Goal: Task Accomplishment & Management: Use online tool/utility

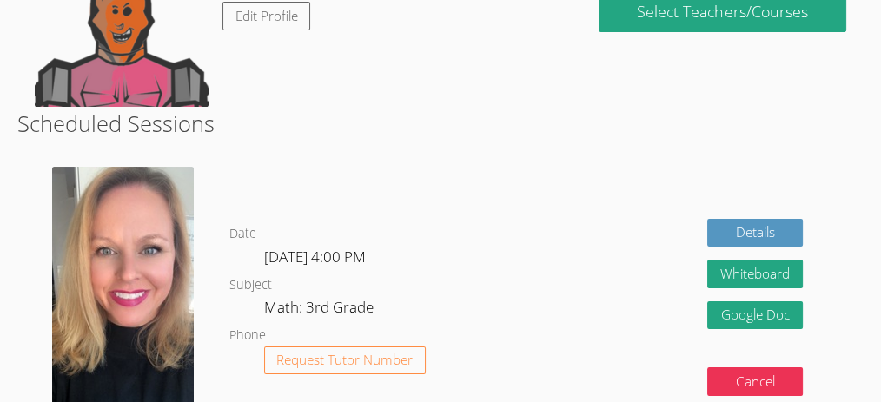
scroll to position [231, 0]
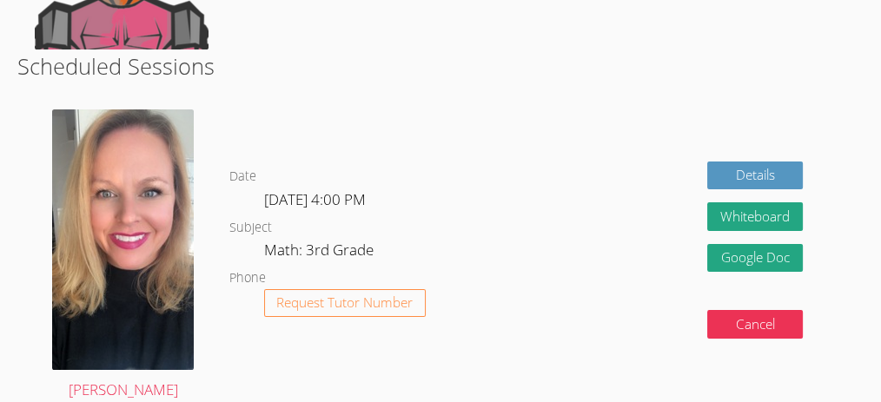
click at [541, 303] on div "Details Whiteboard Hidden Google Doc Cancel" at bounding box center [694, 256] width 338 height 320
click at [565, 240] on div "Details Whiteboard Hidden Google Doc Cancel" at bounding box center [694, 256] width 338 height 320
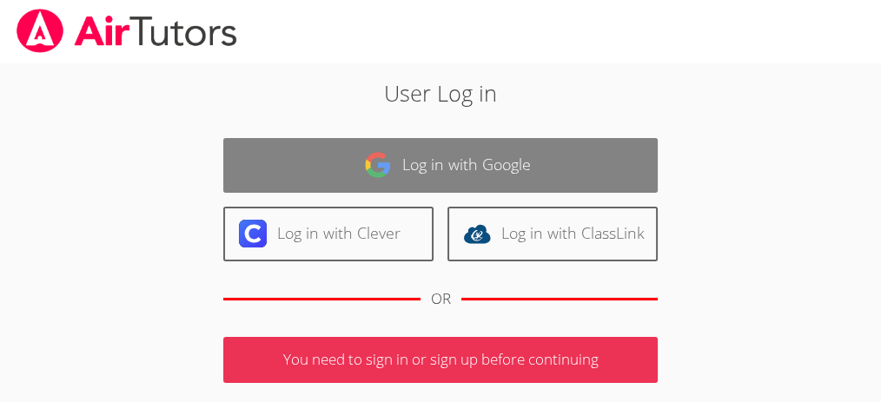
click at [364, 141] on link "Log in with Google" at bounding box center [440, 165] width 434 height 55
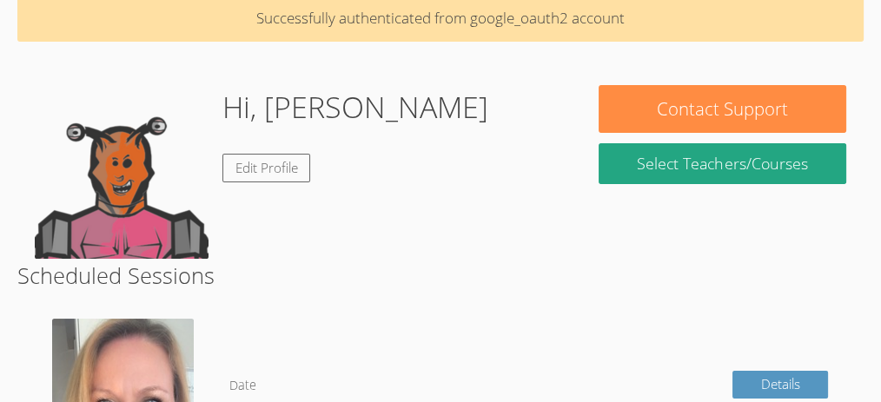
scroll to position [347, 0]
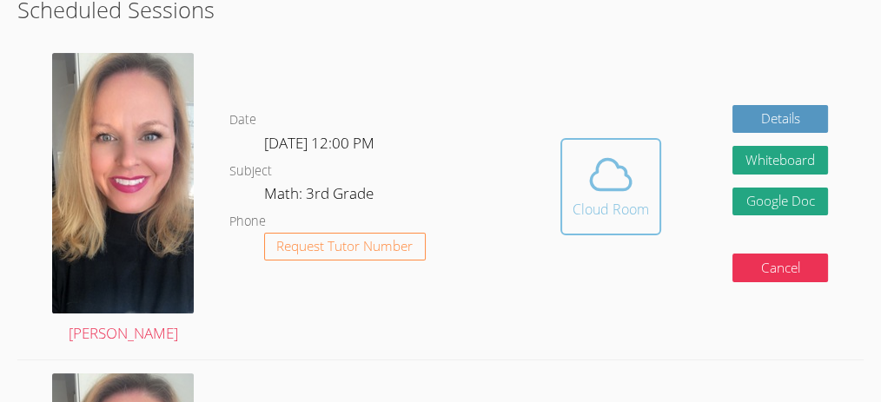
click at [658, 210] on button "Cloud Room" at bounding box center [610, 186] width 101 height 97
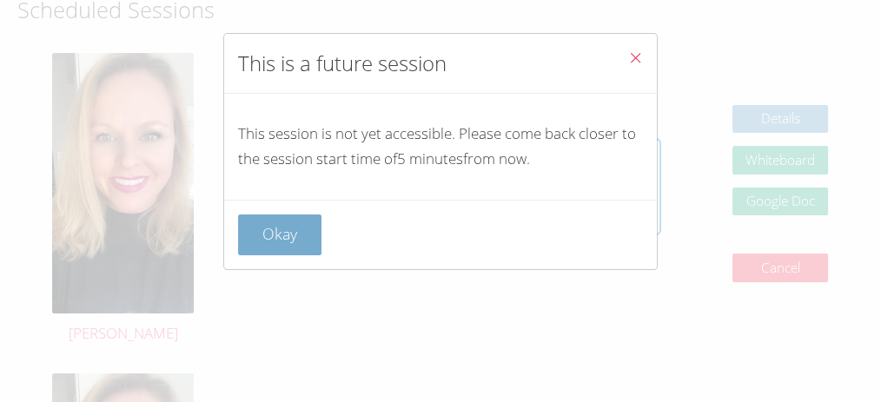
click at [303, 232] on button "Okay" at bounding box center [279, 235] width 83 height 41
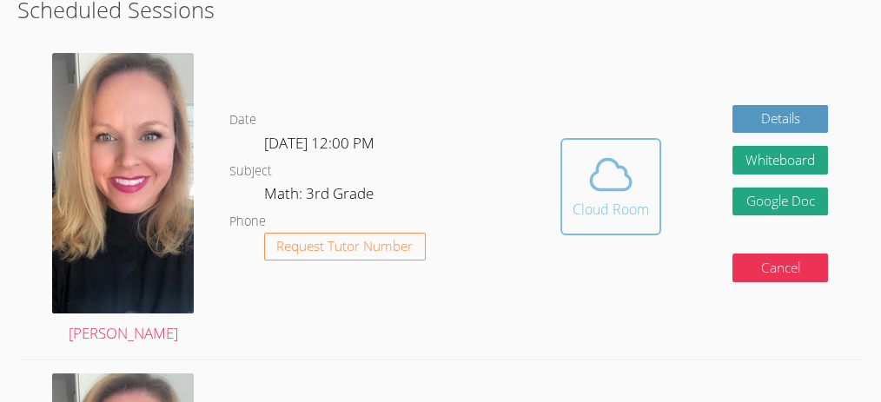
click at [630, 196] on icon at bounding box center [610, 174] width 49 height 49
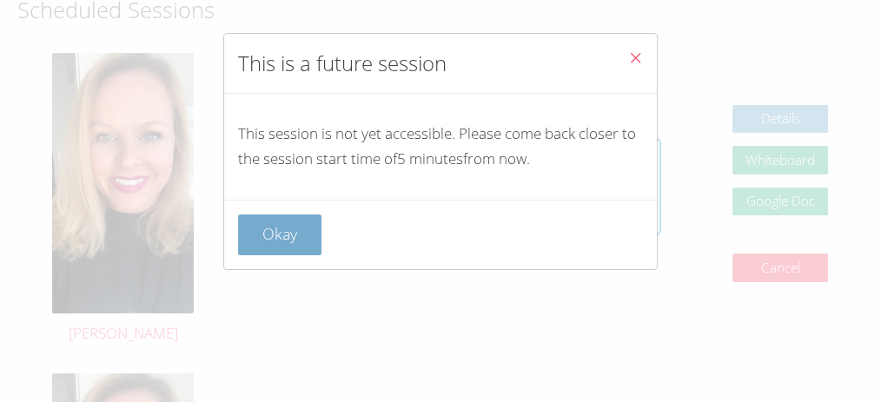
click at [297, 226] on button "Okay" at bounding box center [279, 235] width 83 height 41
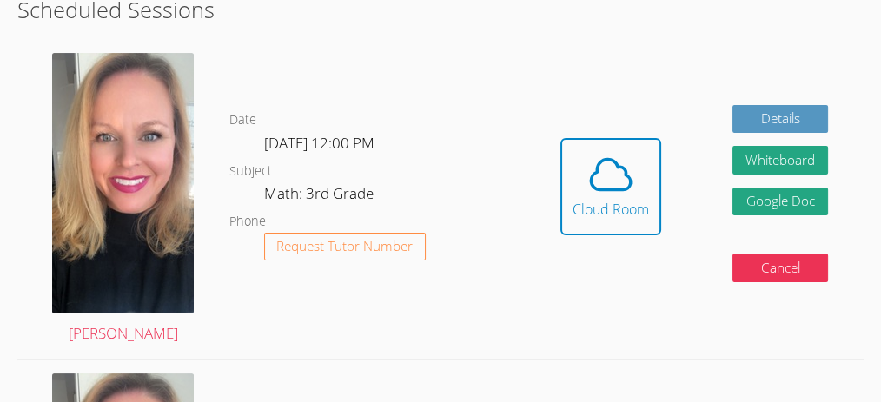
click at [378, 131] on dd "[DATE] 12:00 PM" at bounding box center [321, 146] width 114 height 30
click at [378, 126] on dl "Date Sat Sep 27, 12:00 PM Subject Math: 3rd Grade Phone Request Tutor Number" at bounding box center [377, 199] width 296 height 181
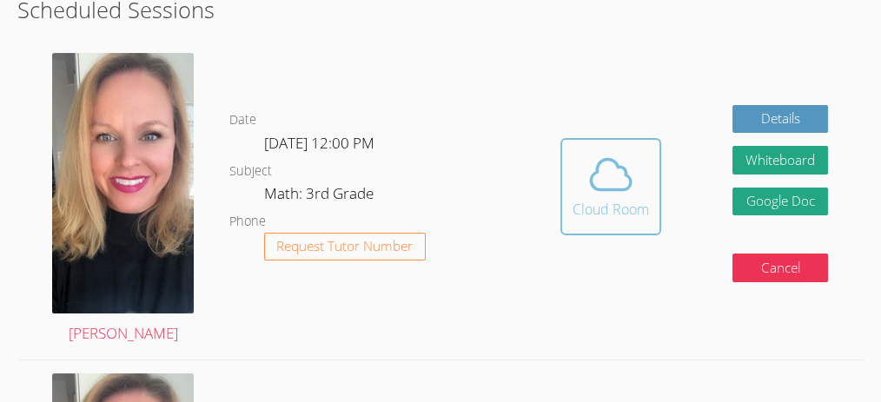
click at [613, 180] on icon at bounding box center [610, 174] width 49 height 49
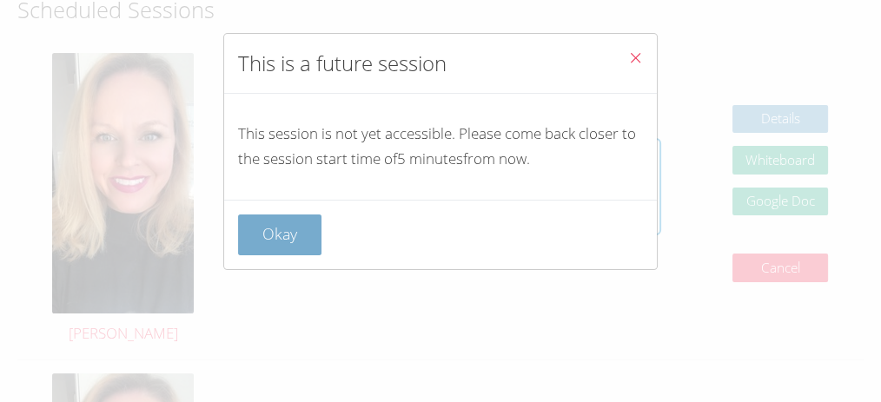
drag, startPoint x: 277, startPoint y: 246, endPoint x: 227, endPoint y: 249, distance: 50.5
click at [274, 246] on button "Okay" at bounding box center [279, 235] width 83 height 41
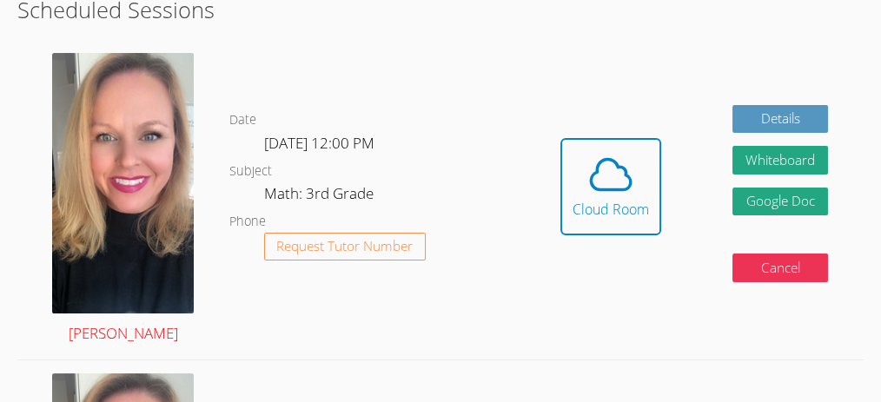
drag, startPoint x: 195, startPoint y: 252, endPoint x: 176, endPoint y: 261, distance: 21.0
click at [189, 254] on div "Asia Mason" at bounding box center [122, 200] width 211 height 320
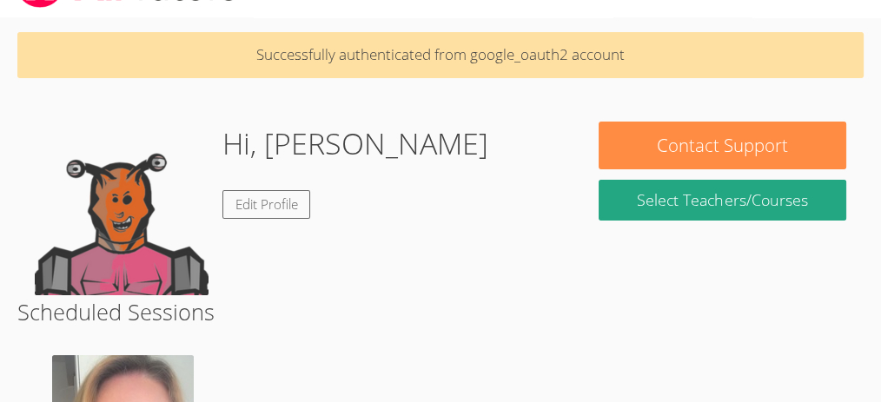
scroll to position [9, 0]
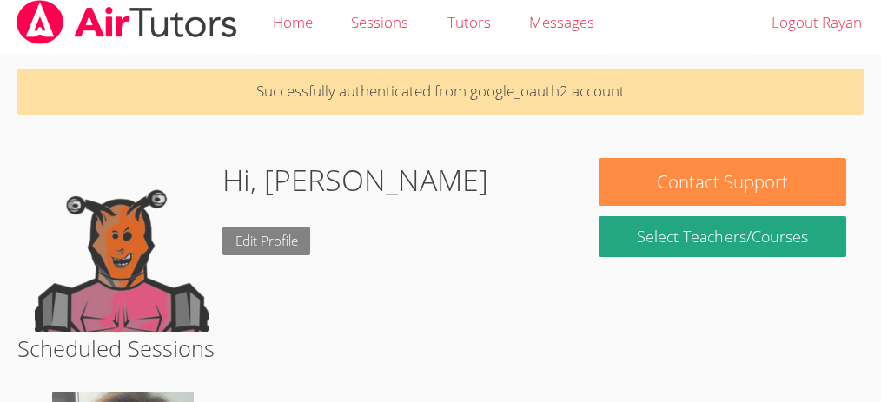
click at [272, 241] on link "Edit Profile" at bounding box center [266, 241] width 89 height 29
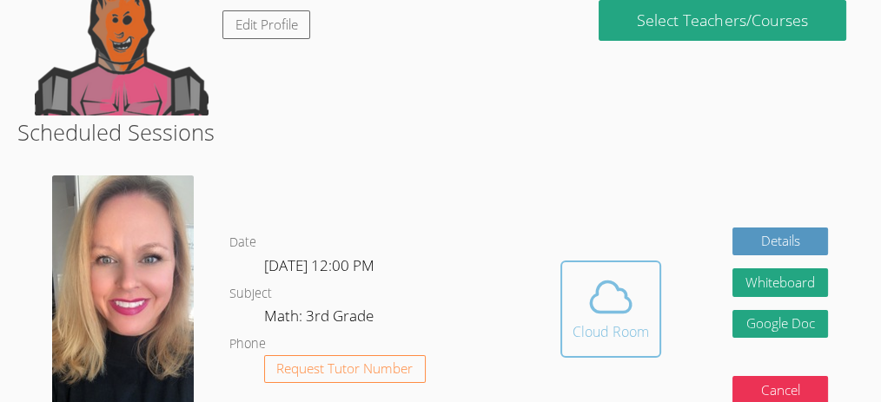
scroll to position [231, 0]
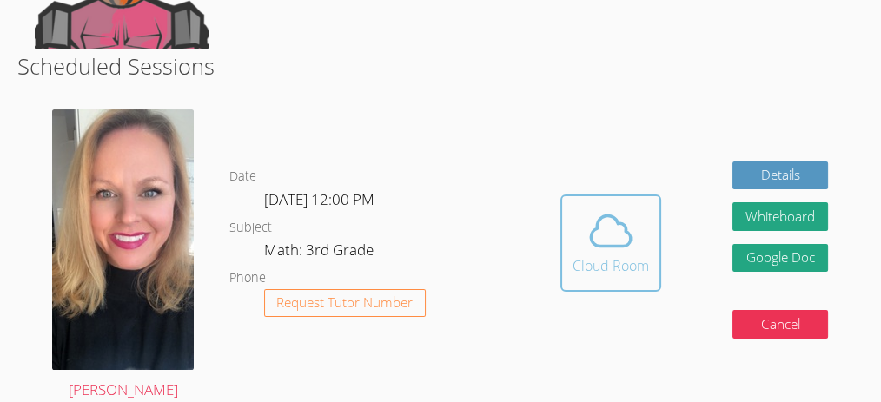
click at [578, 255] on div "Cloud Room" at bounding box center [610, 265] width 76 height 21
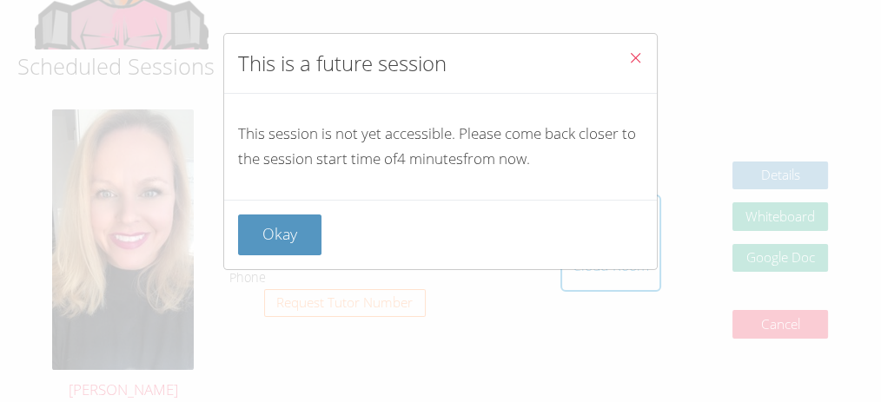
click at [313, 244] on button "Okay" at bounding box center [279, 235] width 83 height 41
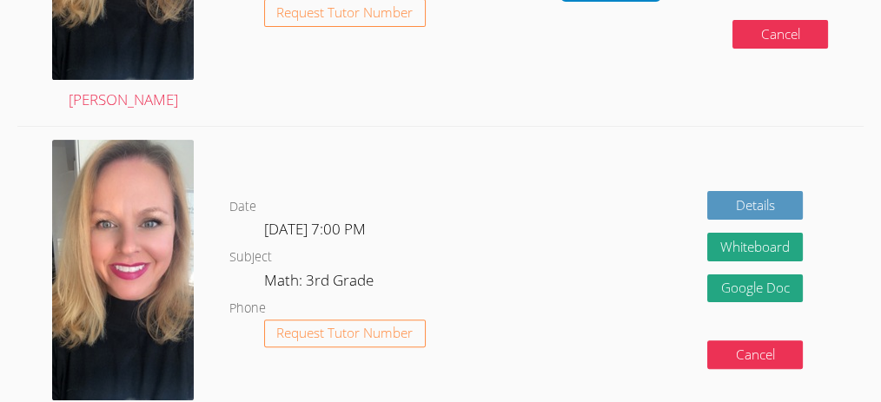
scroll to position [463, 0]
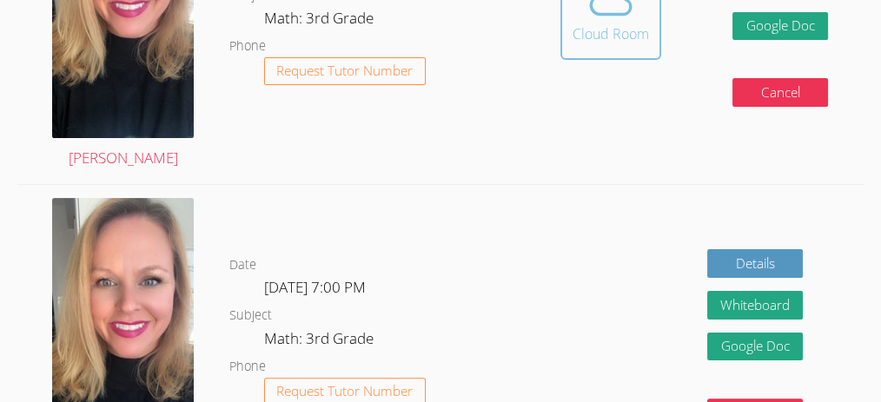
click at [619, 36] on div "Cloud Room" at bounding box center [610, 33] width 76 height 21
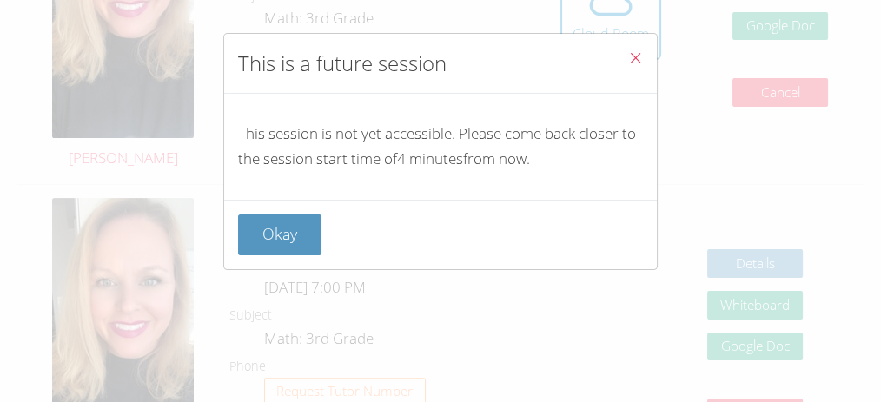
click at [632, 53] on icon "Close" at bounding box center [635, 57] width 15 height 15
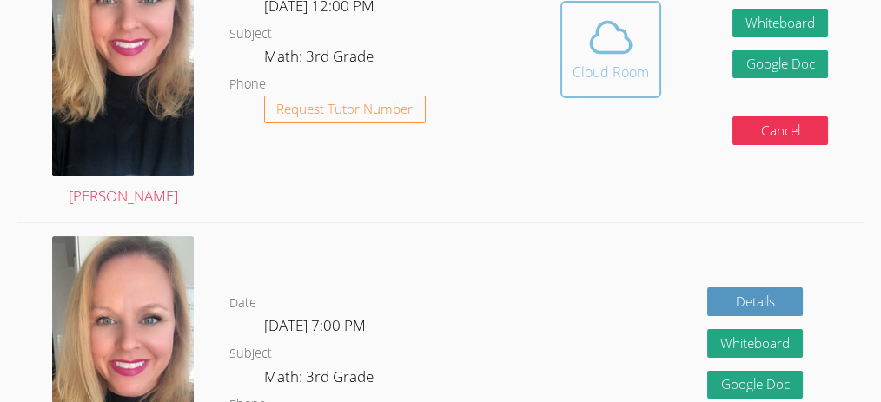
click at [637, 63] on div "Cloud Room" at bounding box center [610, 72] width 76 height 21
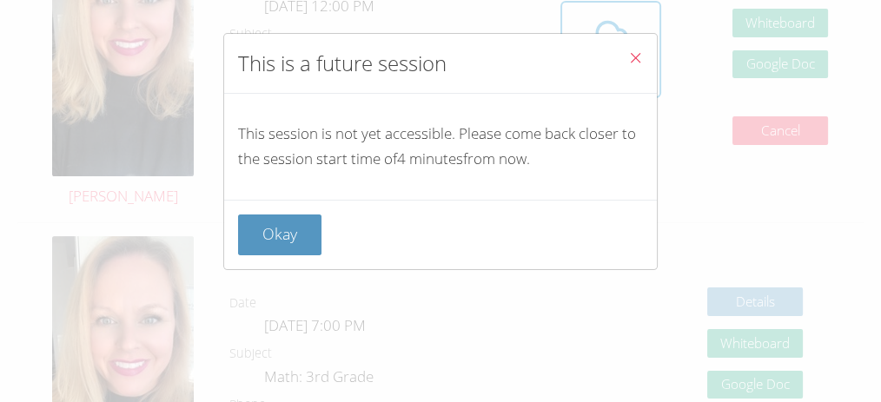
click at [636, 63] on button "Close" at bounding box center [635, 60] width 43 height 53
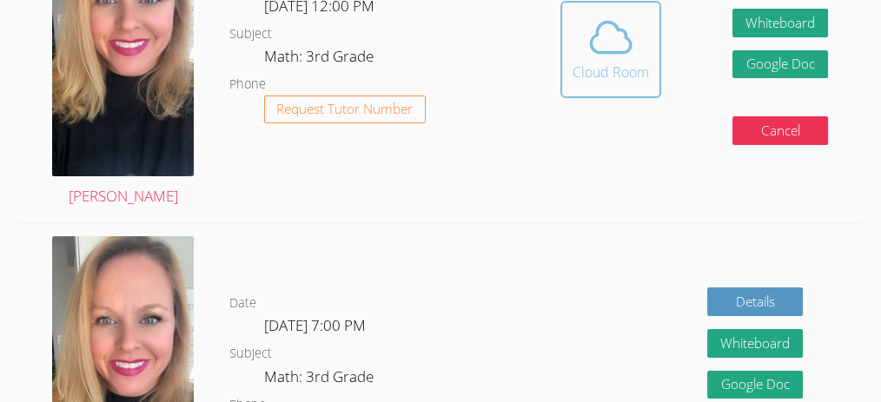
click at [633, 62] on div "Cloud Room" at bounding box center [610, 72] width 76 height 21
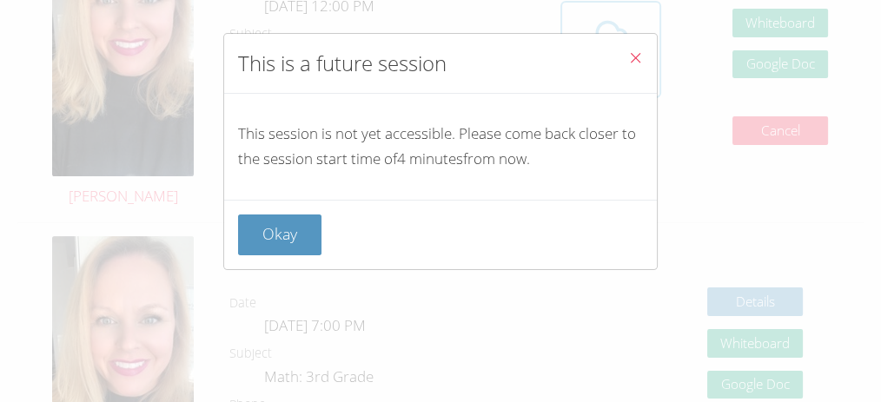
click at [628, 56] on icon "Close" at bounding box center [635, 57] width 15 height 15
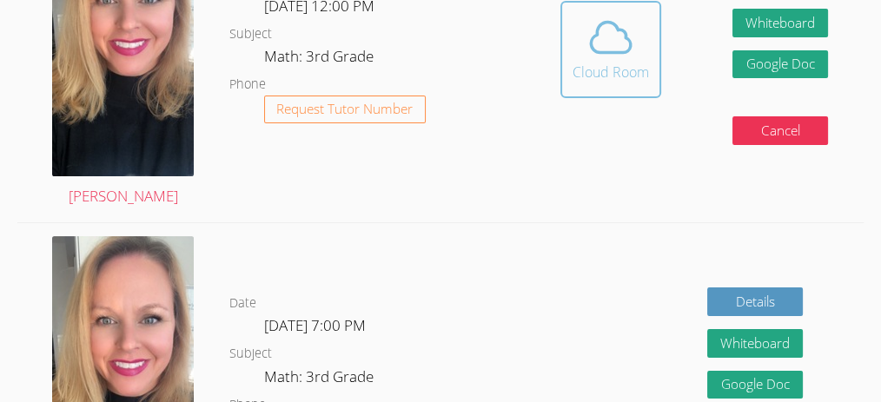
click at [585, 32] on span at bounding box center [610, 37] width 76 height 49
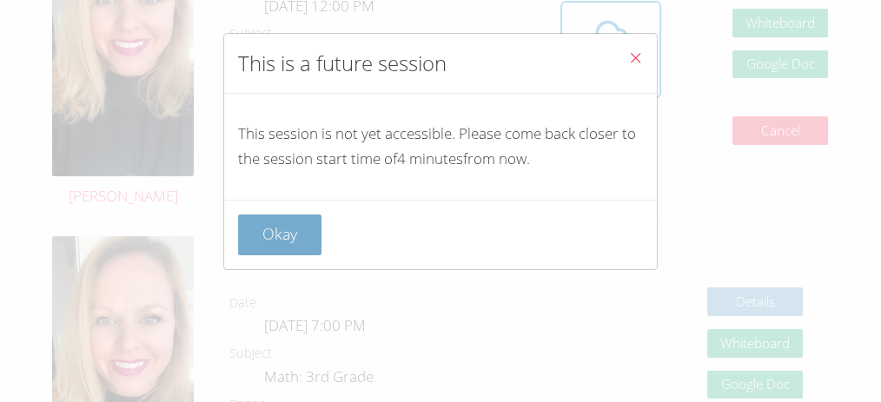
click at [297, 242] on button "Okay" at bounding box center [279, 235] width 83 height 41
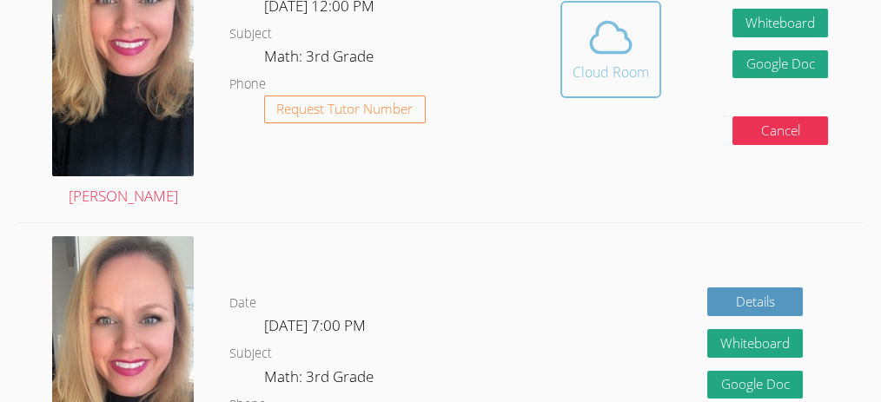
click at [626, 58] on icon at bounding box center [610, 37] width 49 height 49
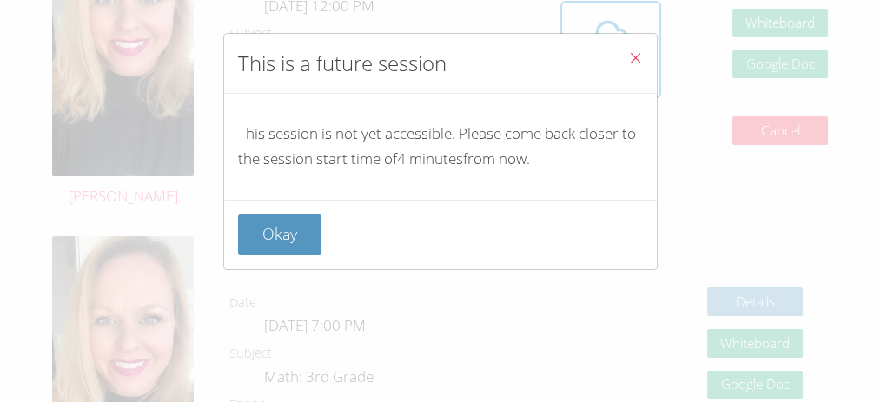
click at [628, 55] on icon "Close" at bounding box center [635, 57] width 15 height 15
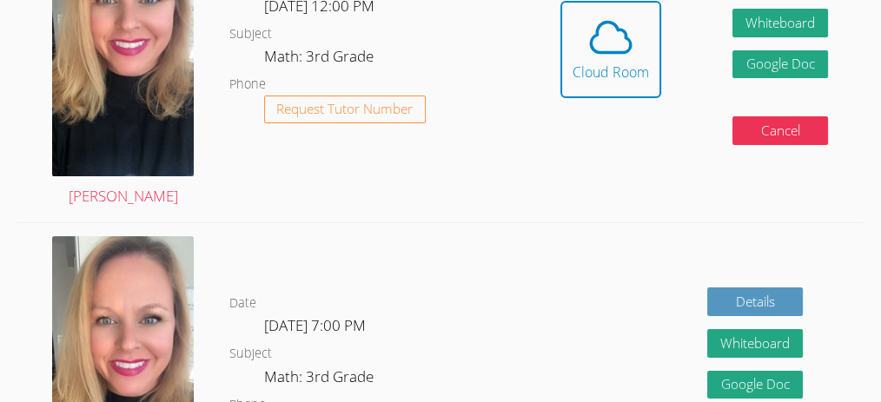
click at [621, 55] on icon at bounding box center [610, 37] width 49 height 49
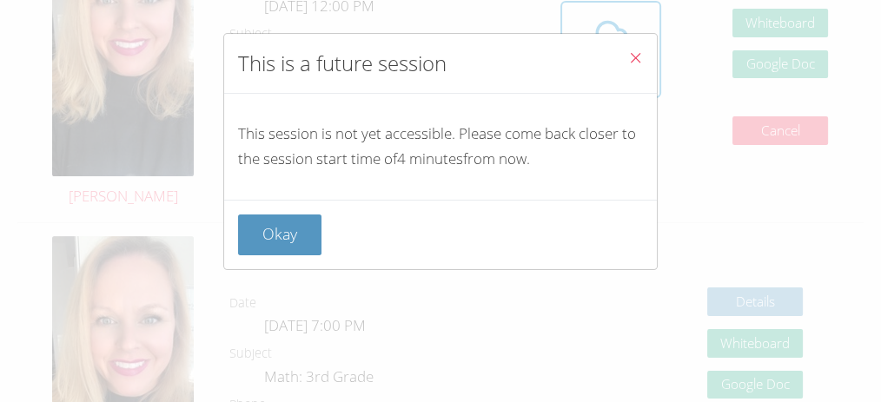
click at [628, 55] on icon "Close" at bounding box center [635, 57] width 15 height 15
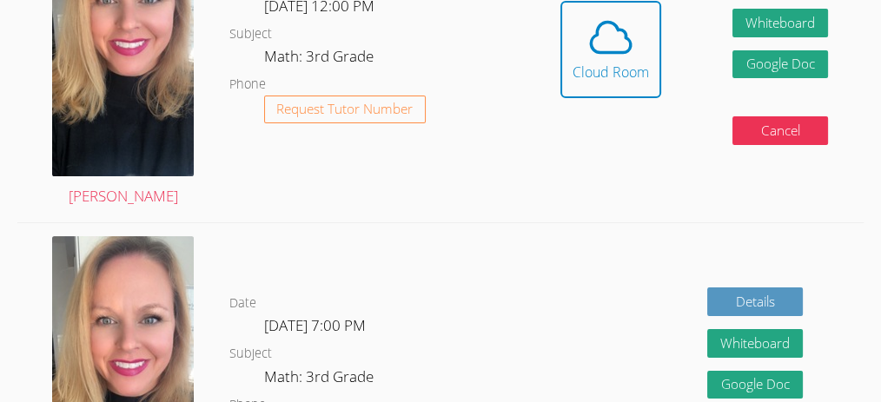
click at [621, 55] on icon at bounding box center [610, 37] width 49 height 49
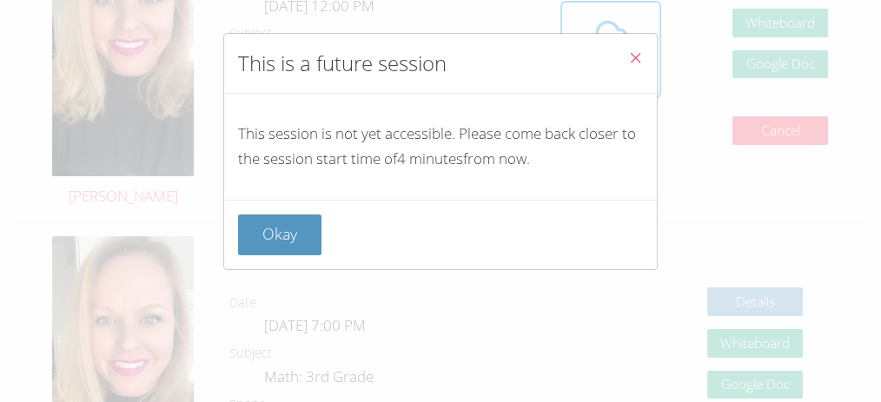
click at [628, 55] on icon "Close" at bounding box center [635, 57] width 15 height 15
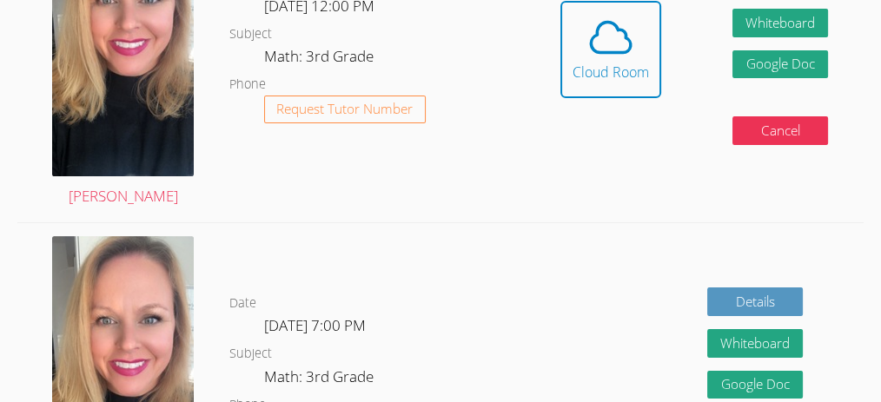
click at [621, 55] on icon at bounding box center [610, 37] width 49 height 49
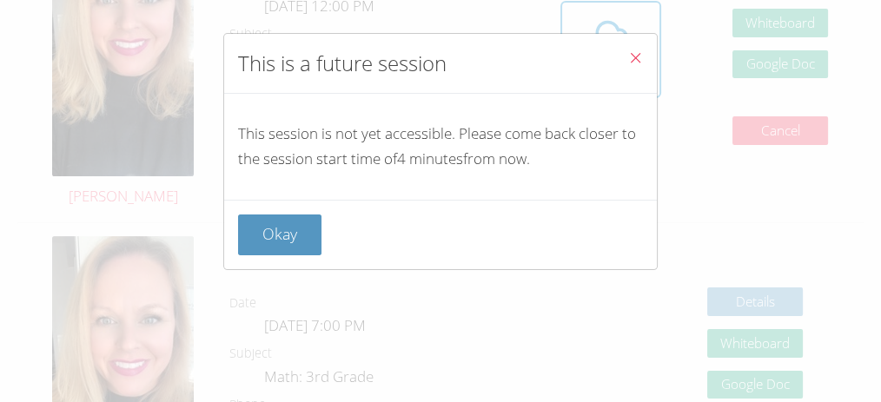
click at [295, 235] on button "Okay" at bounding box center [279, 235] width 83 height 41
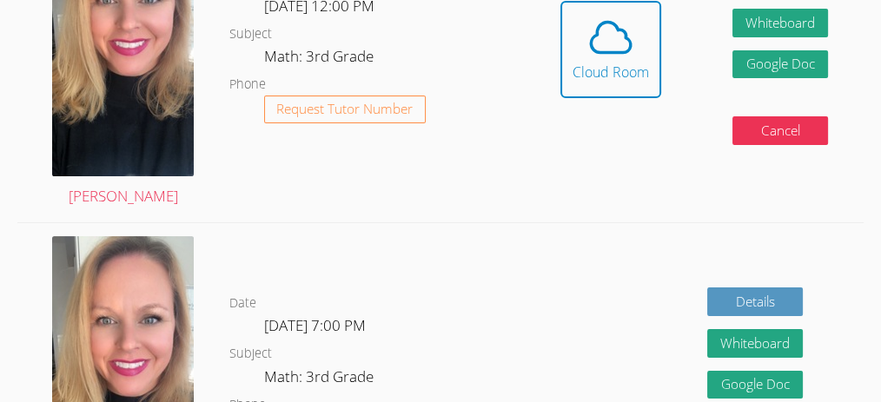
drag, startPoint x: 615, startPoint y: 23, endPoint x: 645, endPoint y: 262, distance: 240.7
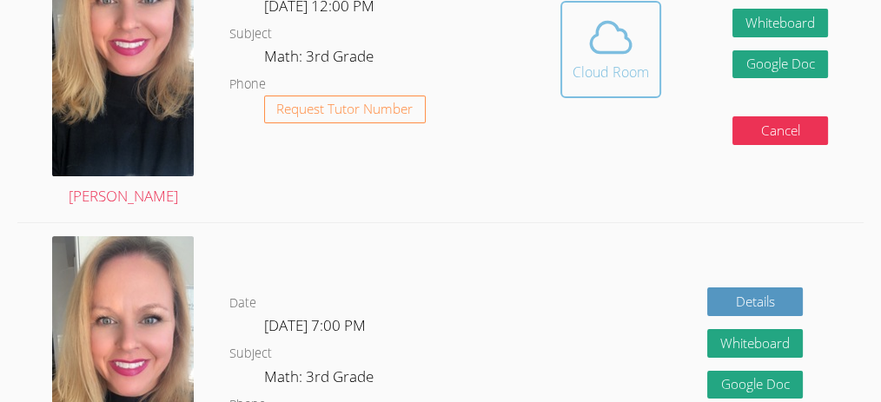
click at [618, 76] on div "Cloud Room" at bounding box center [610, 72] width 76 height 21
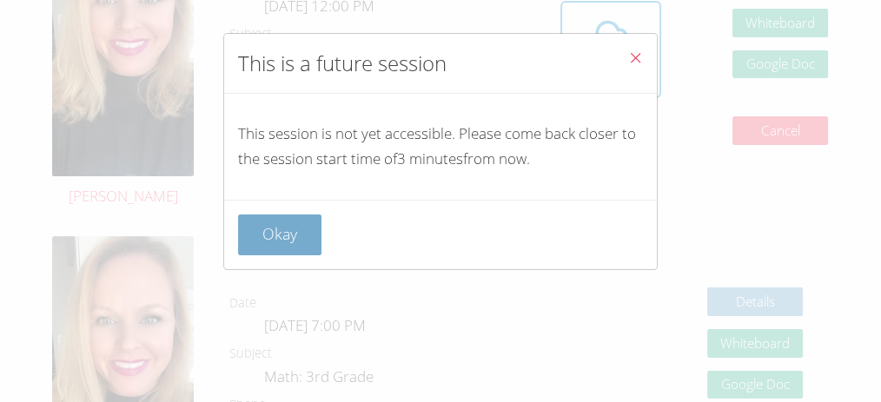
click at [268, 248] on button "Okay" at bounding box center [279, 235] width 83 height 41
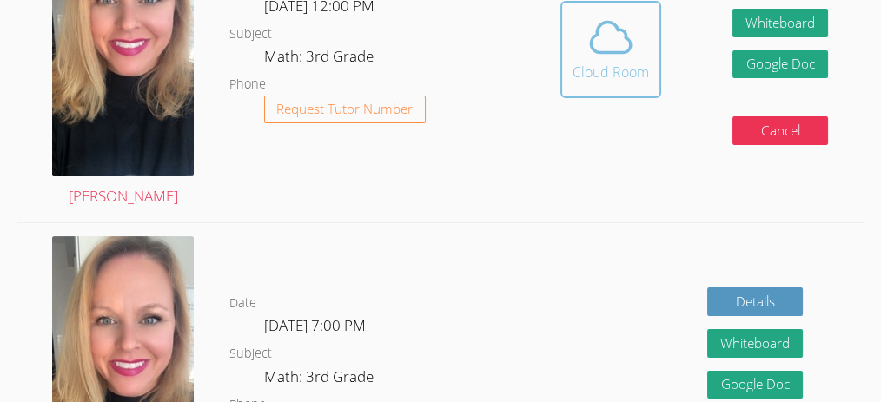
click at [633, 82] on div "Cloud Room" at bounding box center [610, 72] width 76 height 21
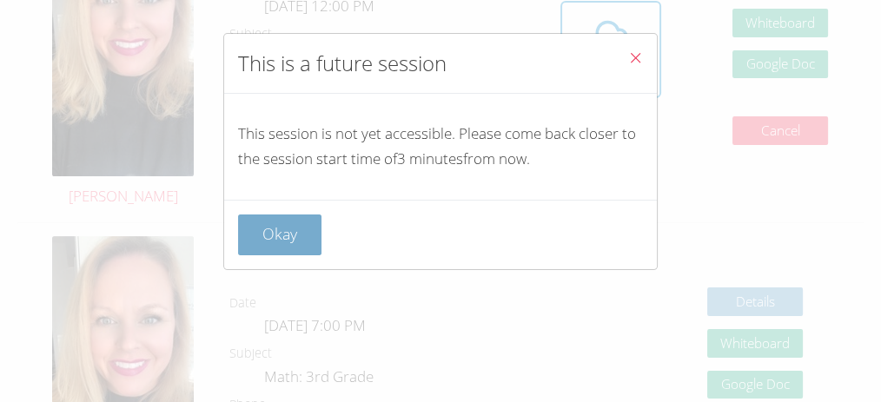
click at [281, 231] on button "Okay" at bounding box center [279, 235] width 83 height 41
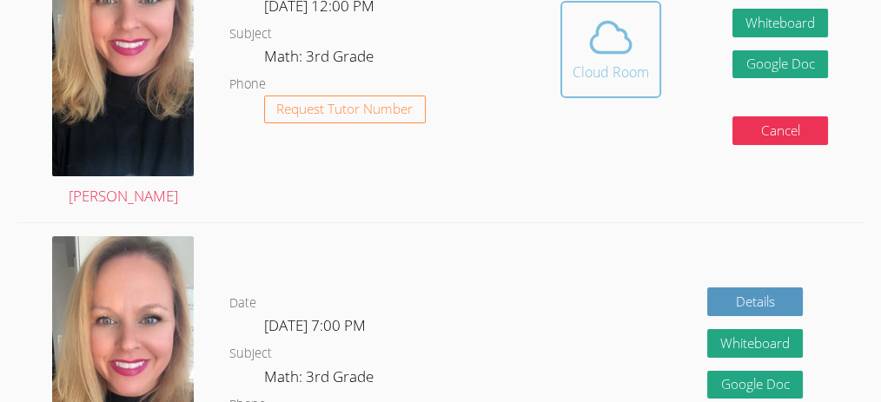
click at [647, 42] on span at bounding box center [610, 37] width 76 height 49
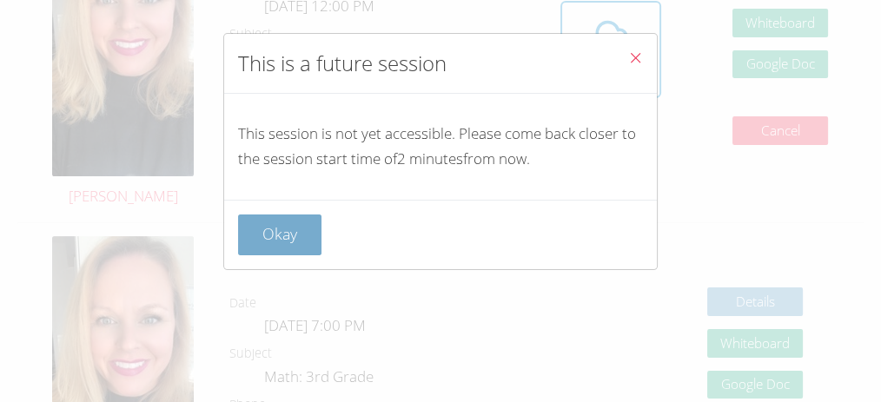
click at [283, 215] on button "Okay" at bounding box center [279, 235] width 83 height 41
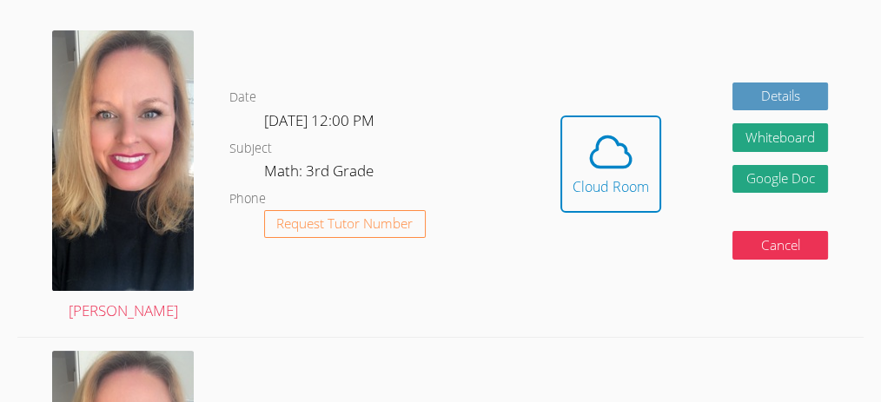
scroll to position [347, 0]
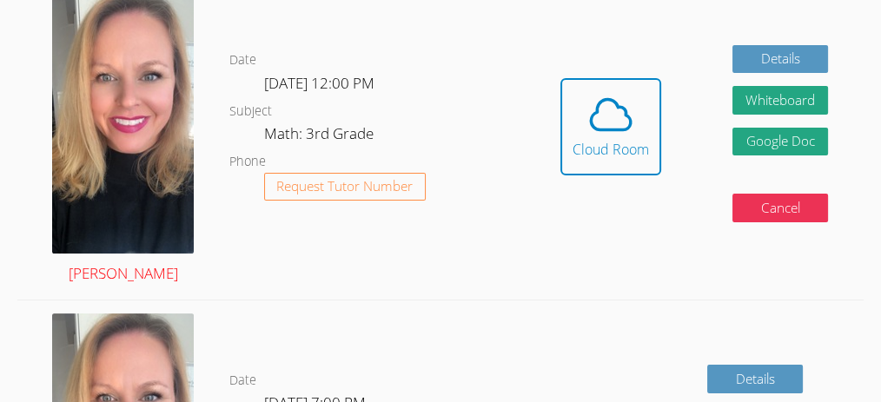
click at [149, 105] on img at bounding box center [123, 123] width 142 height 261
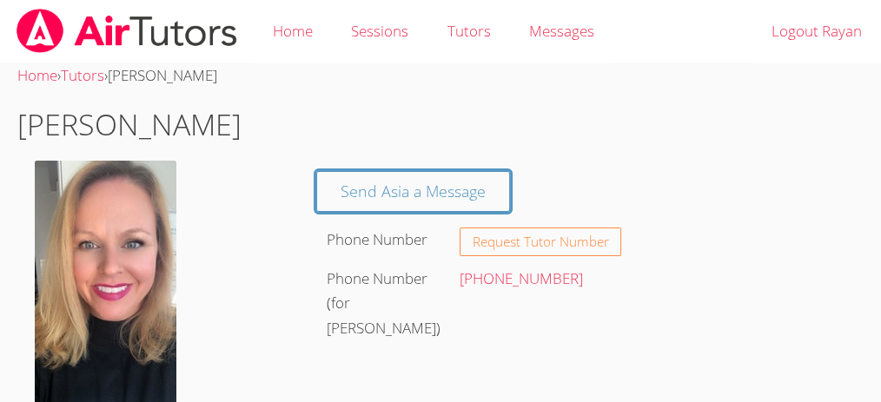
scroll to position [289, 0]
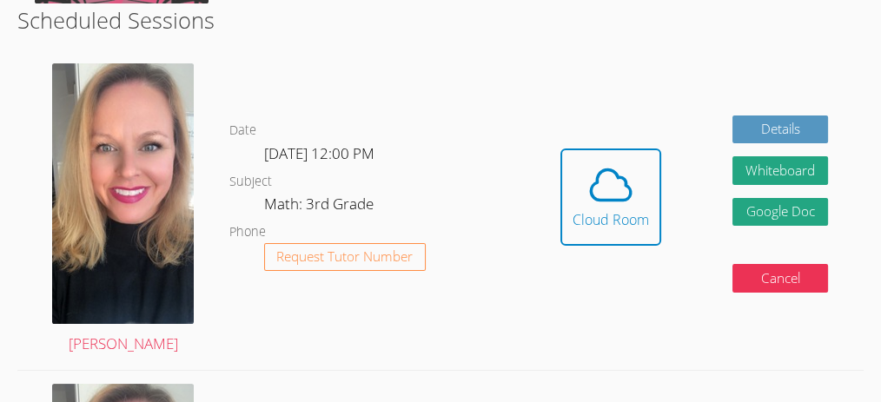
scroll to position [289, 0]
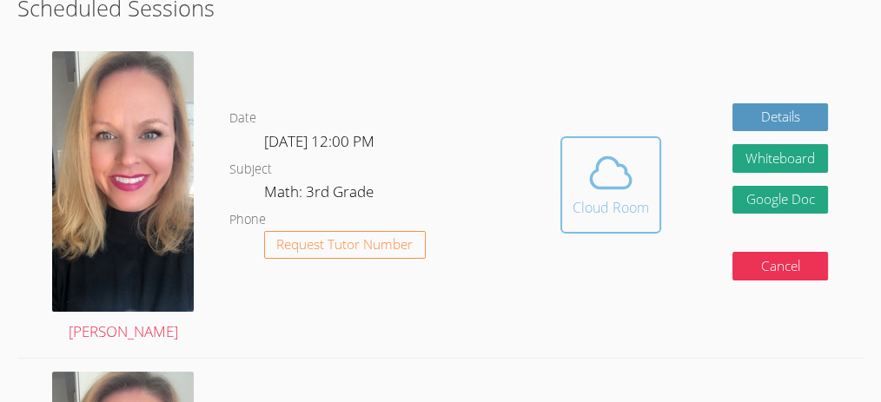
click at [602, 218] on div "Cloud Room" at bounding box center [610, 207] width 76 height 21
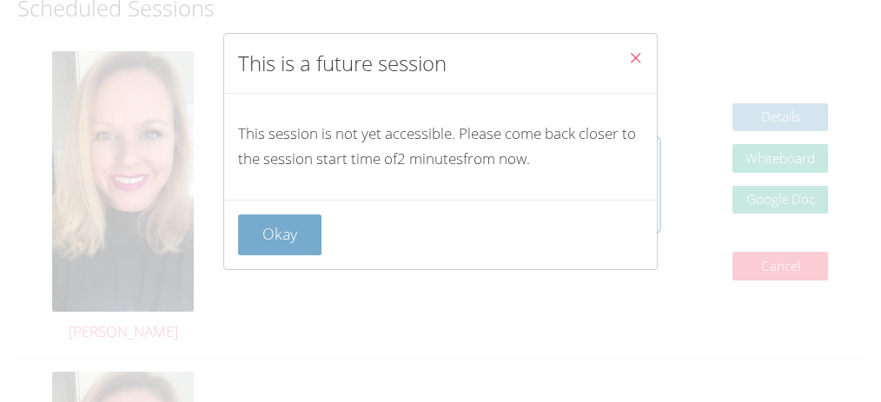
click at [286, 227] on button "Okay" at bounding box center [279, 235] width 83 height 41
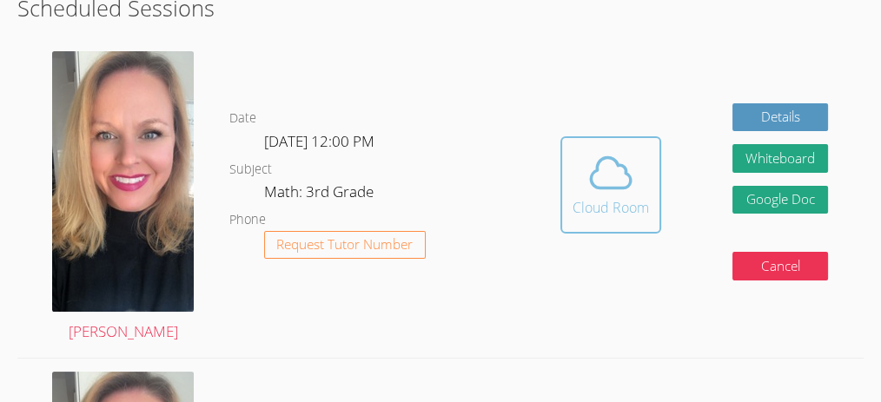
click at [649, 160] on button "Cloud Room" at bounding box center [610, 184] width 101 height 97
click at [649, 204] on div "Cloud Room" at bounding box center [610, 207] width 76 height 21
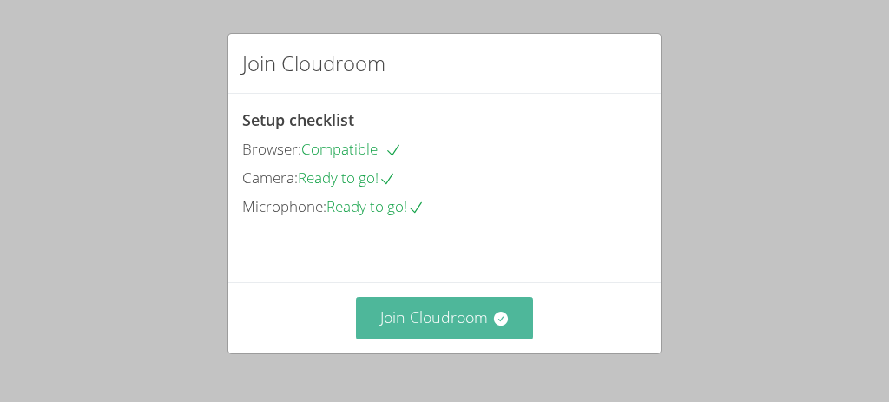
click at [464, 324] on button "Join Cloudroom" at bounding box center [445, 318] width 178 height 43
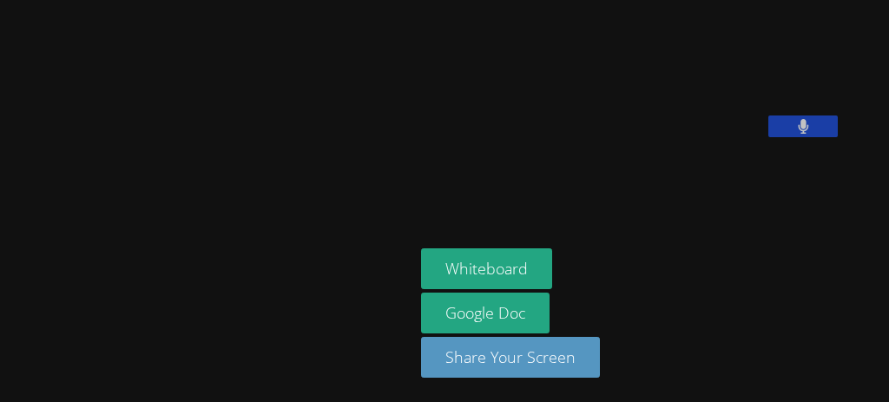
click at [798, 134] on icon at bounding box center [803, 126] width 10 height 15
click at [769, 137] on button at bounding box center [803, 127] width 69 height 22
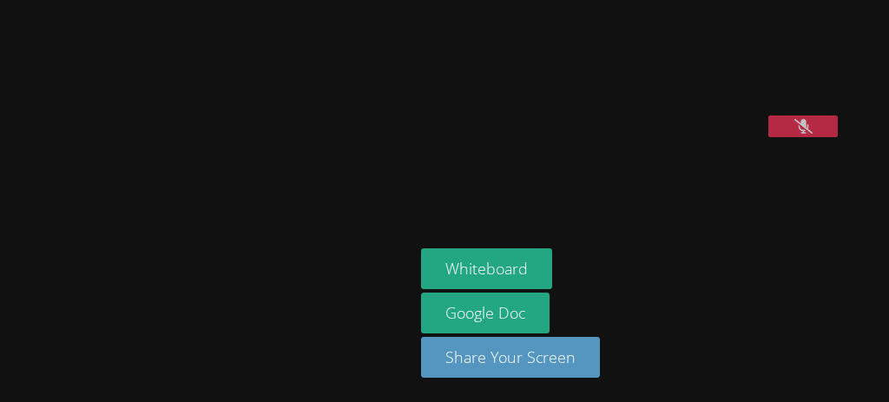
click at [769, 137] on button at bounding box center [803, 127] width 69 height 22
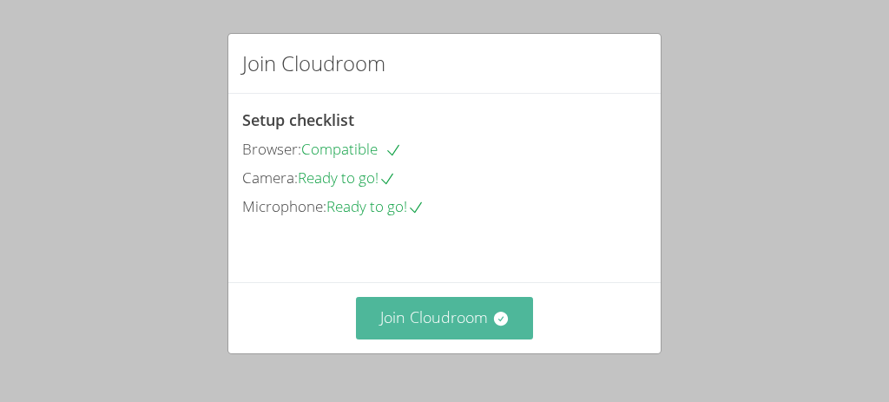
click at [493, 327] on icon at bounding box center [501, 318] width 17 height 17
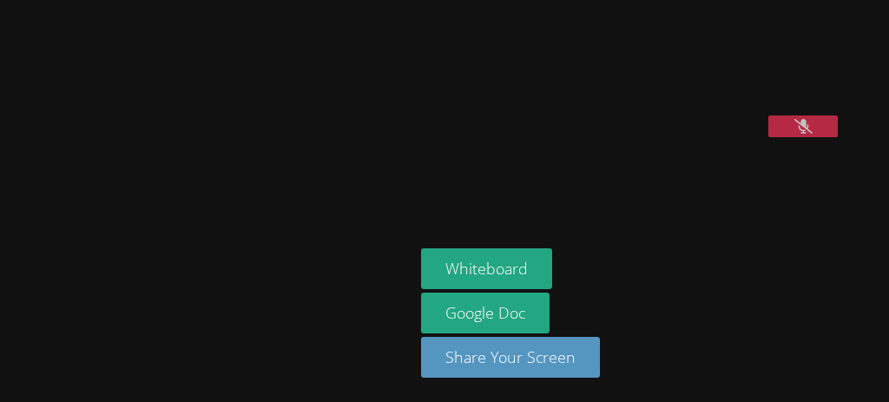
click at [769, 137] on button at bounding box center [803, 127] width 69 height 22
click at [795, 134] on icon at bounding box center [804, 126] width 18 height 15
click at [769, 137] on button at bounding box center [803, 127] width 69 height 22
click at [795, 134] on icon at bounding box center [804, 126] width 18 height 15
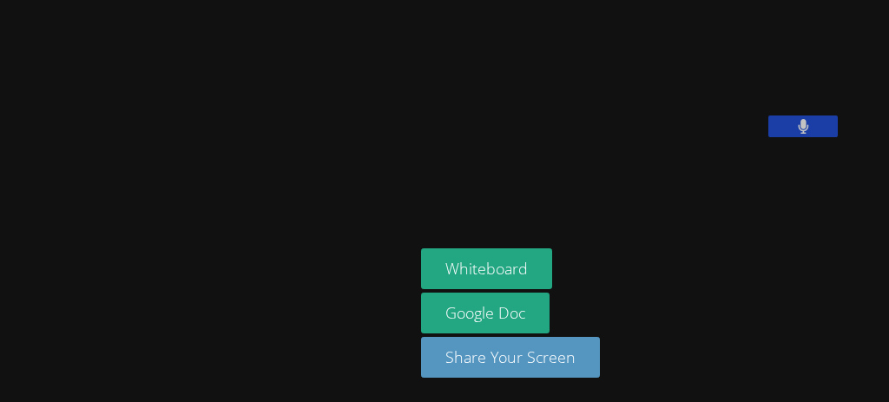
click at [769, 137] on button at bounding box center [803, 127] width 69 height 22
click at [795, 134] on icon at bounding box center [804, 126] width 18 height 15
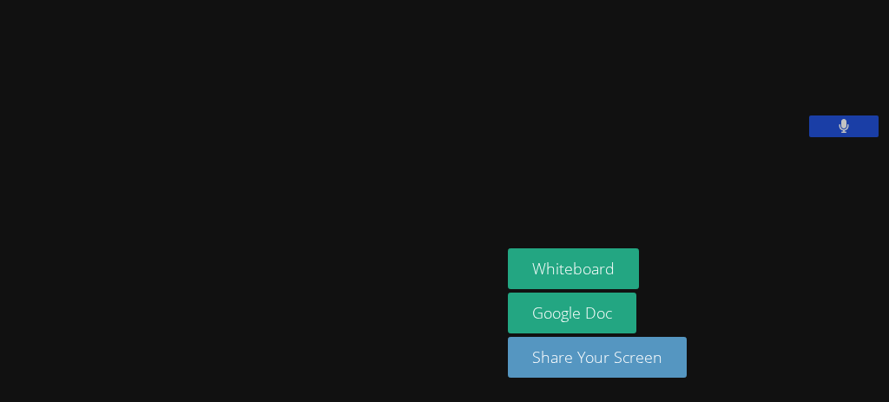
click at [823, 342] on div "Whiteboard Google Doc Share Your Screen" at bounding box center [695, 319] width 374 height 143
click at [822, 339] on div "Whiteboard Google Doc Share Your Screen" at bounding box center [695, 319] width 374 height 143
click at [14, 356] on div at bounding box center [250, 337] width 487 height 69
click at [820, 340] on div "Whiteboard Google Doc Share Your Screen" at bounding box center [695, 319] width 374 height 143
click at [295, 314] on icon at bounding box center [300, 321] width 10 height 15
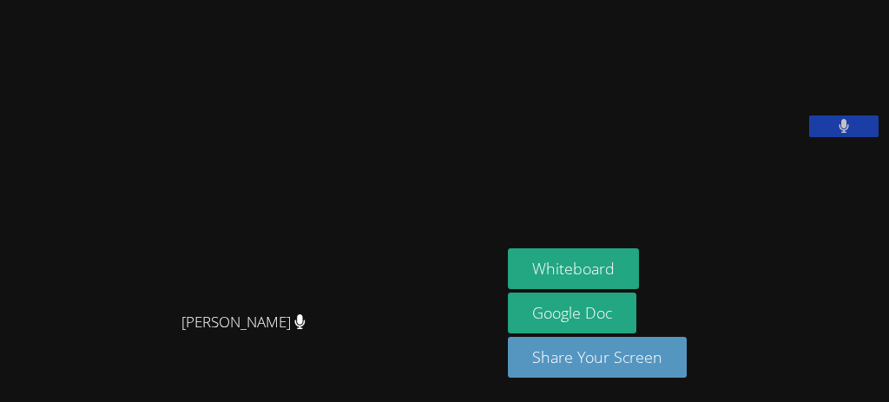
click at [839, 134] on icon at bounding box center [844, 126] width 11 height 15
click at [835, 134] on icon at bounding box center [844, 126] width 18 height 15
click at [769, 137] on video at bounding box center [638, 72] width 261 height 130
click at [752, 137] on video at bounding box center [638, 72] width 261 height 130
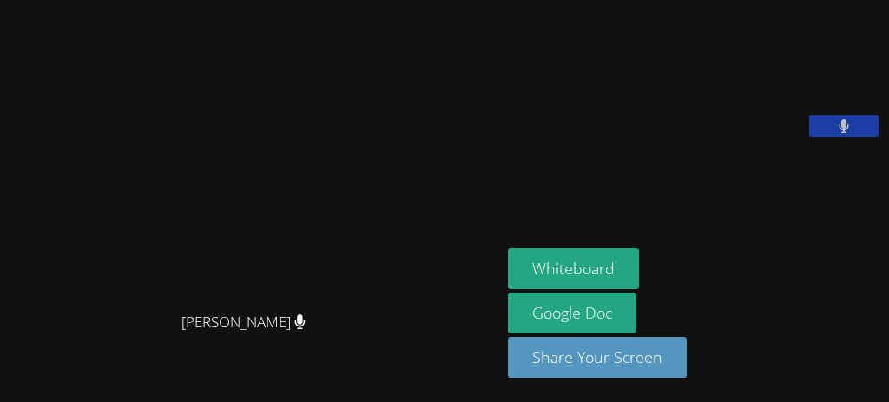
click at [752, 137] on video at bounding box center [638, 72] width 261 height 130
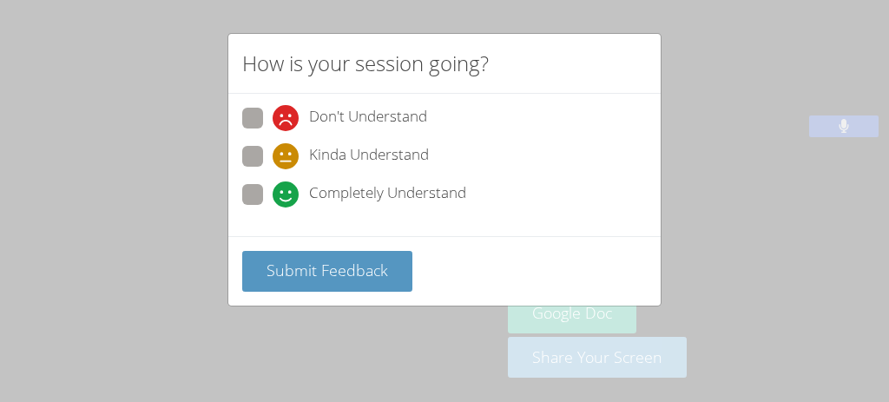
click at [400, 191] on span "Completely Understand" at bounding box center [387, 195] width 157 height 26
click at [288, 191] on input "Completely Understand" at bounding box center [280, 191] width 15 height 15
radio input "true"
drag, startPoint x: 343, startPoint y: 286, endPoint x: 327, endPoint y: 303, distance: 24.0
click at [334, 297] on div "Submit Feedback" at bounding box center [444, 270] width 433 height 69
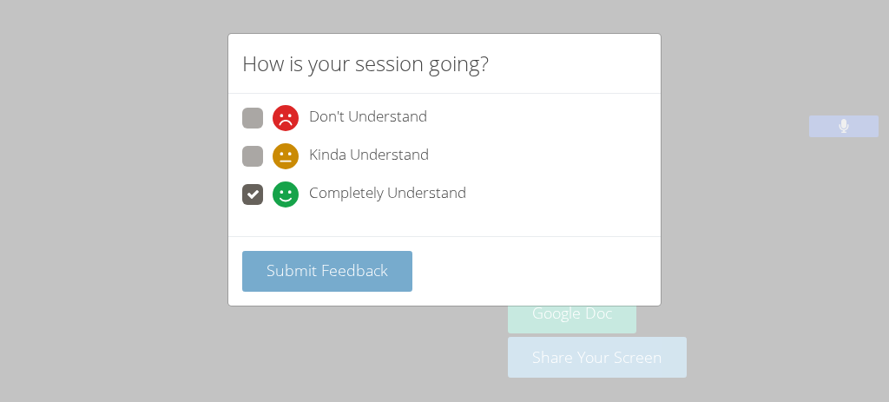
click at [353, 278] on button "Submit Feedback" at bounding box center [327, 271] width 170 height 41
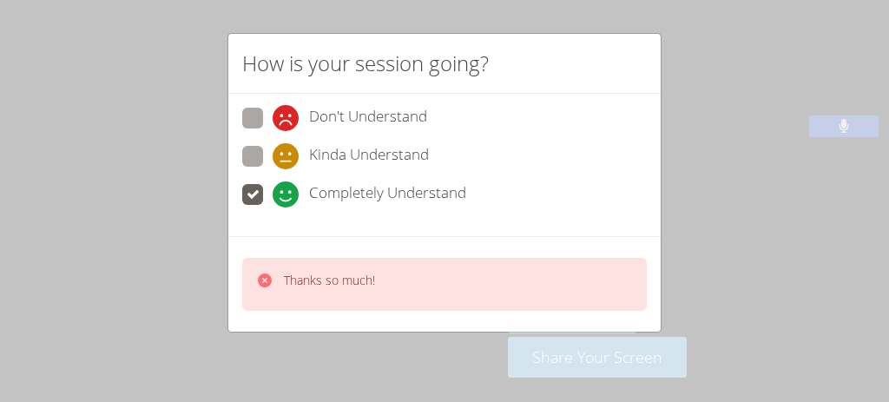
click at [367, 288] on div "Thanks so much!" at bounding box center [329, 284] width 91 height 25
drag, startPoint x: 366, startPoint y: 288, endPoint x: 354, endPoint y: 282, distance: 12.8
click at [354, 282] on div "Thanks so much!" at bounding box center [329, 284] width 91 height 25
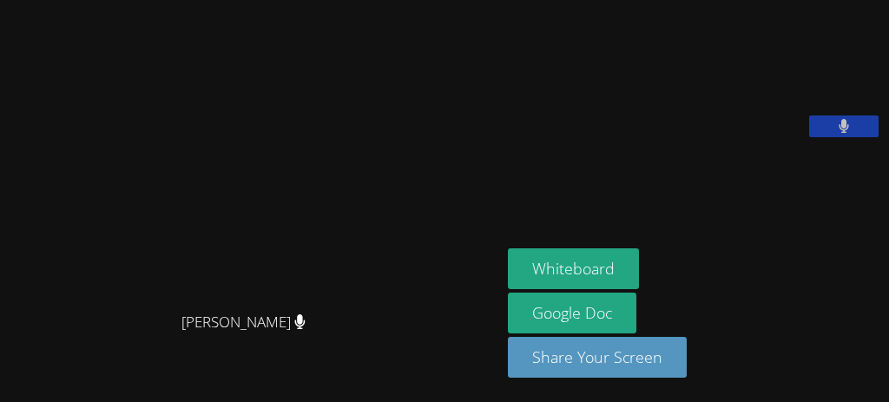
click at [858, 303] on div "Whiteboard Google Doc Share Your Screen" at bounding box center [695, 319] width 374 height 143
click at [808, 273] on div "Whiteboard Google Doc Share Your Screen" at bounding box center [695, 319] width 374 height 143
